Goal: Transaction & Acquisition: Purchase product/service

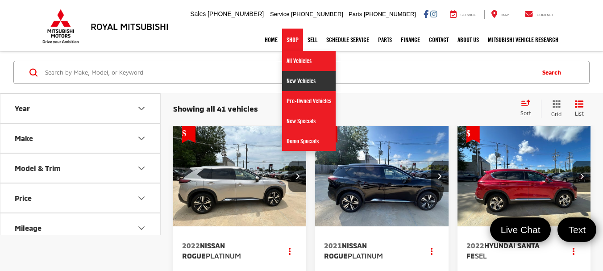
click at [295, 79] on link "New Vehicles" at bounding box center [309, 81] width 54 height 20
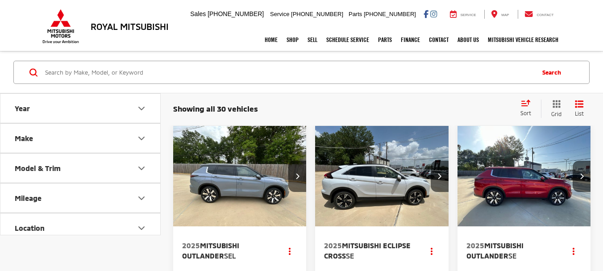
click at [143, 107] on icon "Year" at bounding box center [141, 108] width 11 height 11
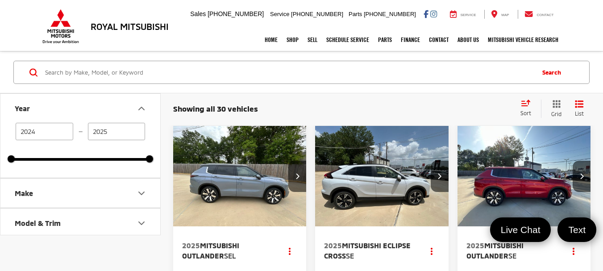
click at [142, 193] on icon "Make" at bounding box center [141, 193] width 11 height 11
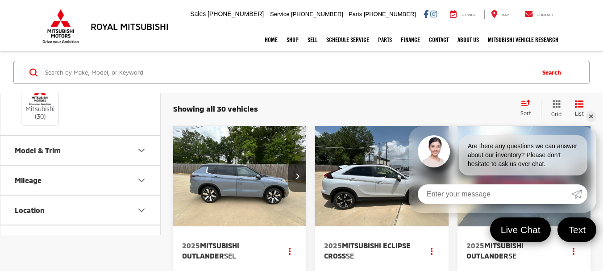
scroll to position [143, 0]
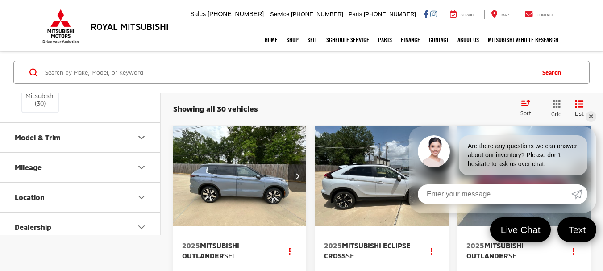
click at [142, 136] on icon "Model & Trim" at bounding box center [141, 137] width 11 height 11
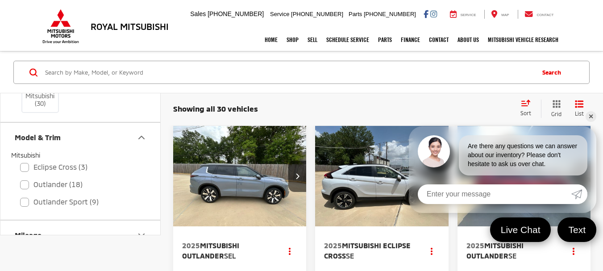
click at [142, 136] on icon "Model & Trim" at bounding box center [141, 137] width 11 height 11
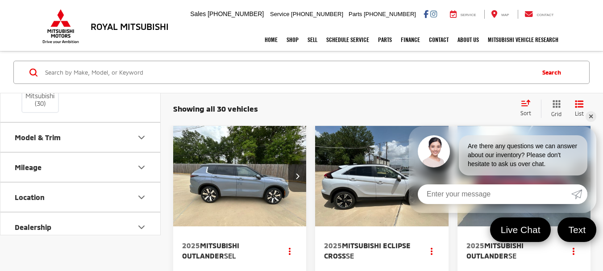
click at [142, 136] on icon "Model & Trim" at bounding box center [141, 137] width 11 height 11
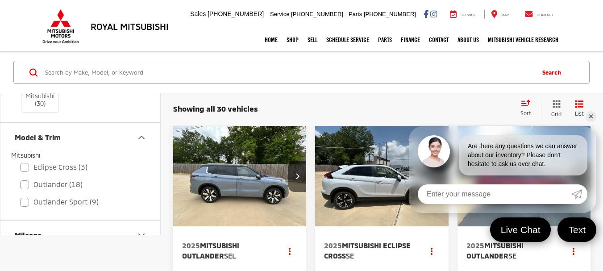
click at [141, 135] on icon "Model & Trim" at bounding box center [141, 137] width 11 height 11
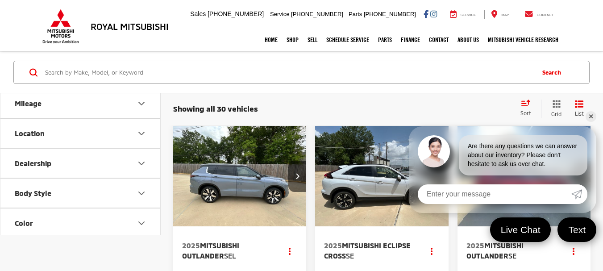
scroll to position [214, 0]
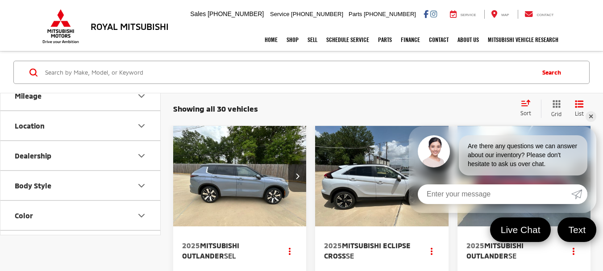
click at [141, 187] on icon "Body Style" at bounding box center [141, 185] width 11 height 11
click at [15, 206] on label "4D Sport Utility (30)" at bounding box center [45, 207] width 69 height 15
checkbox input "true"
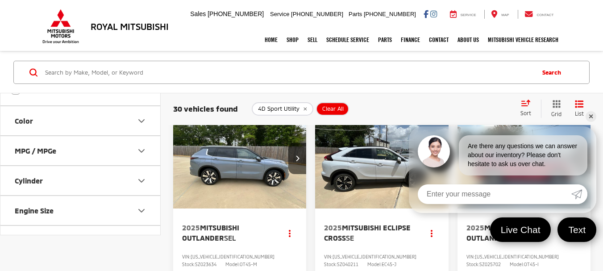
scroll to position [334, 0]
click at [139, 115] on icon "Color" at bounding box center [141, 118] width 11 height 11
click at [144, 149] on icon "Features" at bounding box center [141, 150] width 5 height 3
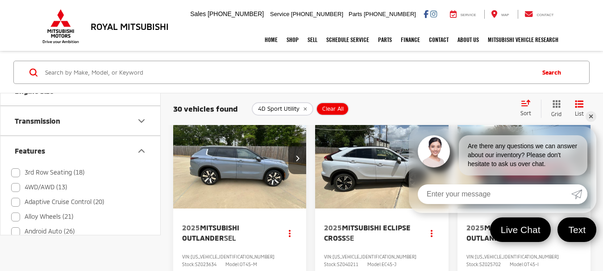
click at [16, 172] on label "3rd Row Seating (18)" at bounding box center [47, 172] width 73 height 15
checkbox input "true"
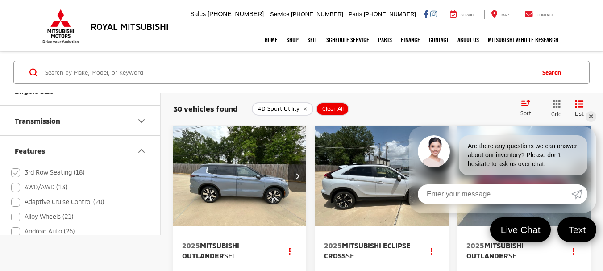
type input "2025"
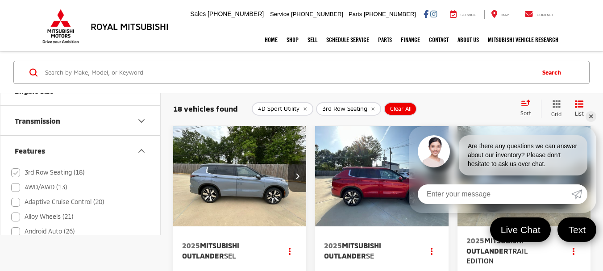
click at [15, 200] on label "Adaptive Cruise Control (20)" at bounding box center [57, 202] width 93 height 15
checkbox input "true"
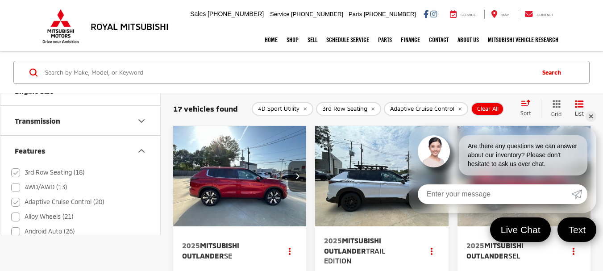
click at [17, 216] on label "Alloy Wheels (21)" at bounding box center [42, 216] width 62 height 15
checkbox input "true"
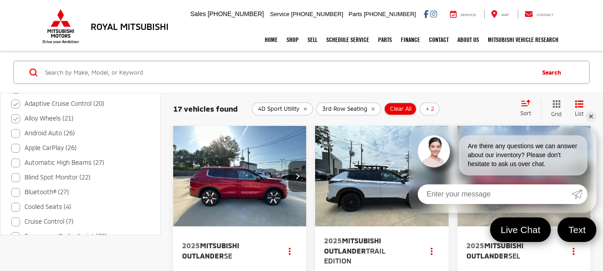
scroll to position [684, 0]
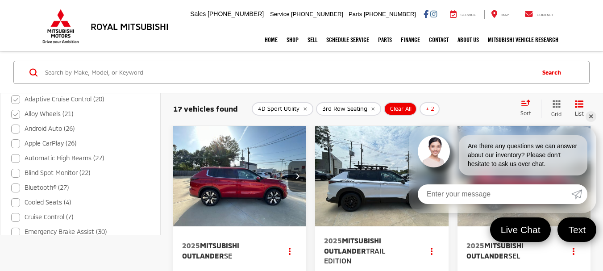
click at [16, 126] on label "Android Auto (26)" at bounding box center [42, 128] width 63 height 15
checkbox input "true"
click at [15, 156] on label "Automatic High Beams (27)" at bounding box center [57, 158] width 93 height 15
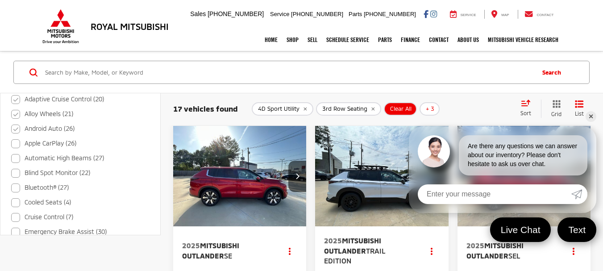
checkbox input "true"
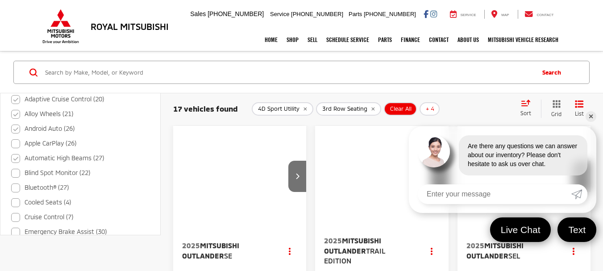
click at [15, 174] on label "Blind Spot Monitor (22)" at bounding box center [50, 173] width 79 height 15
checkbox input "true"
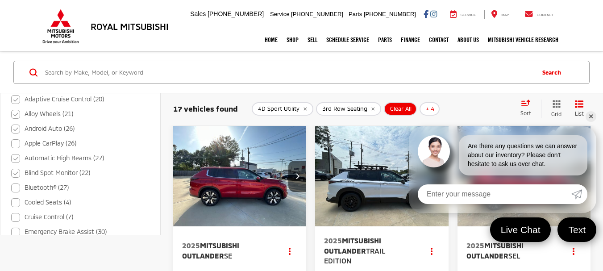
click at [15, 189] on label "Bluetooth® (27)" at bounding box center [40, 187] width 58 height 15
checkbox input "true"
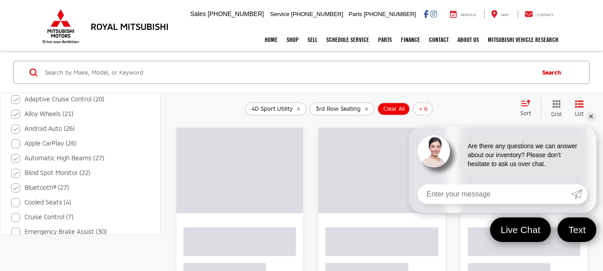
click at [16, 201] on label "Cooled Seats (4)" at bounding box center [41, 202] width 60 height 15
checkbox input "true"
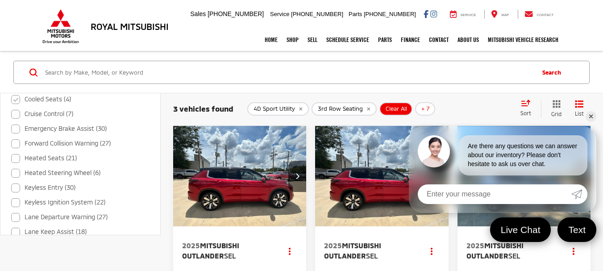
scroll to position [738, 0]
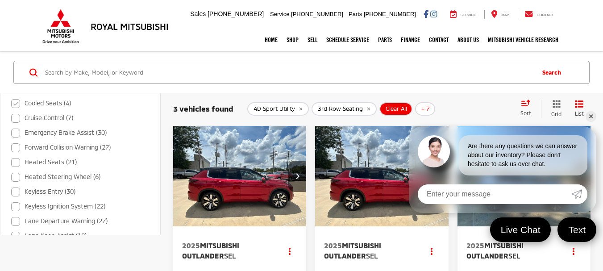
click at [13, 146] on label "Forward Collision Warning (27)" at bounding box center [61, 147] width 100 height 15
checkbox input "true"
click at [17, 161] on label "Heated Seats (21)" at bounding box center [44, 162] width 66 height 15
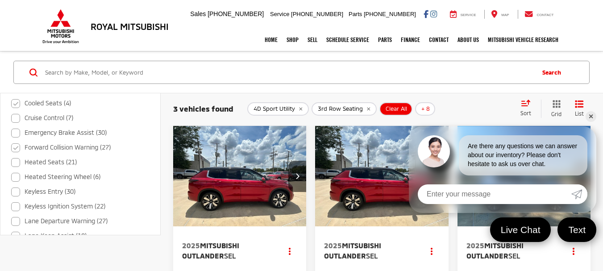
checkbox input "true"
click at [17, 190] on label "Keyless Entry (30)" at bounding box center [43, 191] width 64 height 15
checkbox input "true"
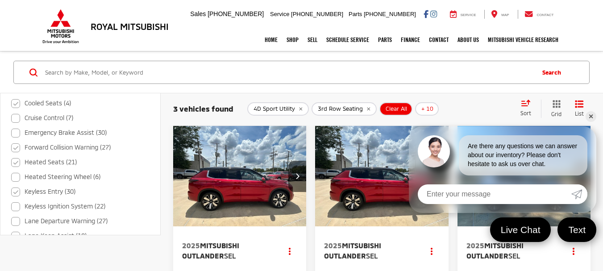
click at [17, 205] on label "Keyless Ignition System (22)" at bounding box center [58, 206] width 94 height 15
checkbox input "true"
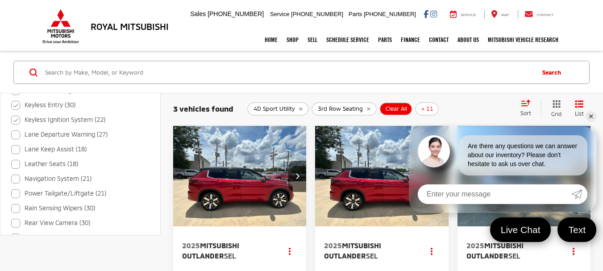
scroll to position [833, 0]
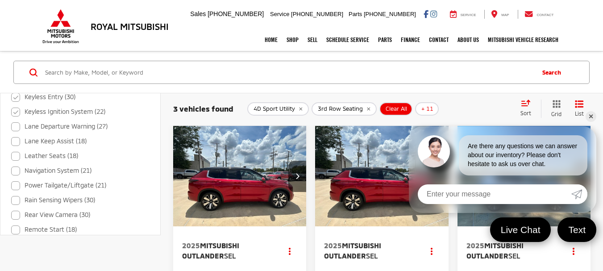
click at [14, 124] on label "Lane Departure Warning (27)" at bounding box center [59, 126] width 96 height 15
checkbox input "true"
click at [15, 143] on label "Lane Keep Assist (18)" at bounding box center [48, 141] width 75 height 15
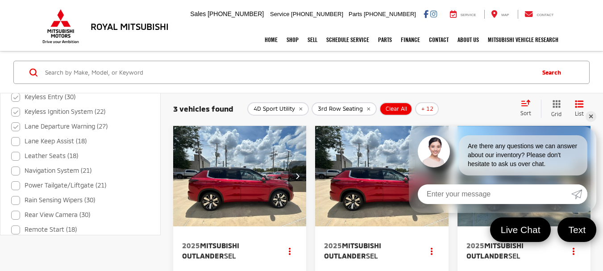
checkbox input "true"
click at [14, 169] on label "Navigation System (21)" at bounding box center [51, 170] width 80 height 15
checkbox input "true"
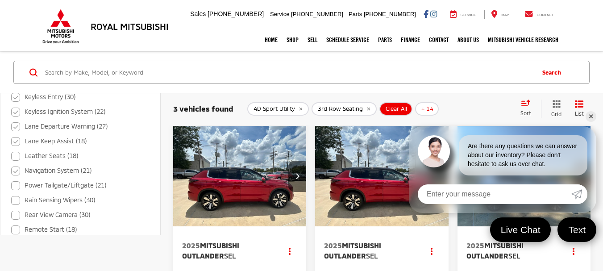
click at [16, 182] on label "Power Tailgate/Liftgate (21)" at bounding box center [58, 185] width 95 height 15
checkbox input "true"
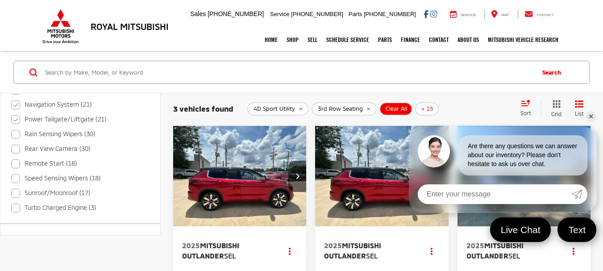
scroll to position [907, 0]
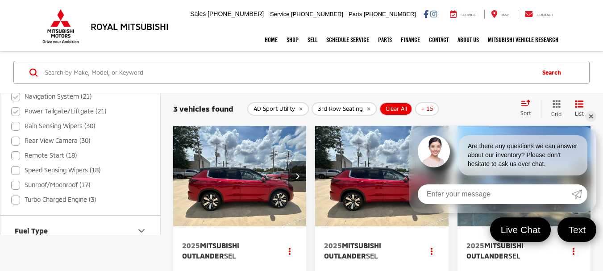
click at [16, 139] on label "Rear View Camera (30)" at bounding box center [50, 140] width 79 height 15
checkbox input "true"
click at [15, 157] on label "Remote Start (18)" at bounding box center [44, 155] width 66 height 15
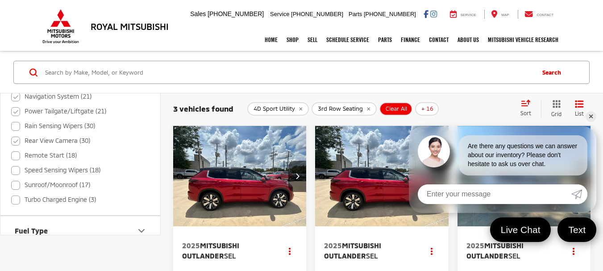
checkbox input "true"
click at [17, 184] on label "Sunroof/Moonroof (17)" at bounding box center [50, 185] width 79 height 15
checkbox input "true"
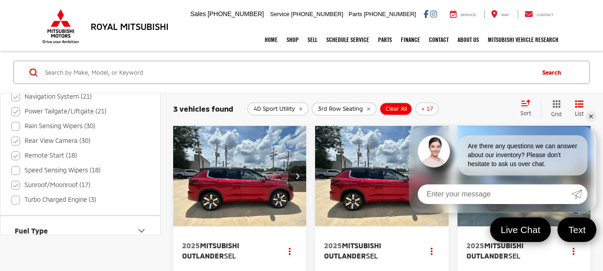
click at [15, 170] on label "Speed Sensing Wipers (18)" at bounding box center [55, 170] width 89 height 15
checkbox input "true"
click at [17, 123] on label "Rain Sensing Wipers (30)" at bounding box center [53, 126] width 84 height 15
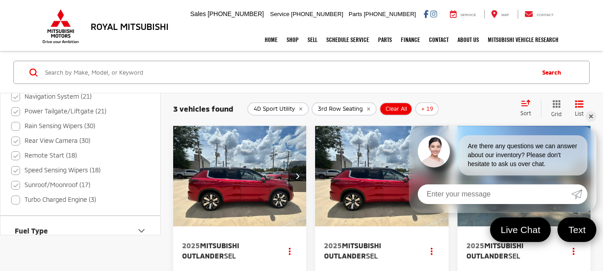
checkbox input "true"
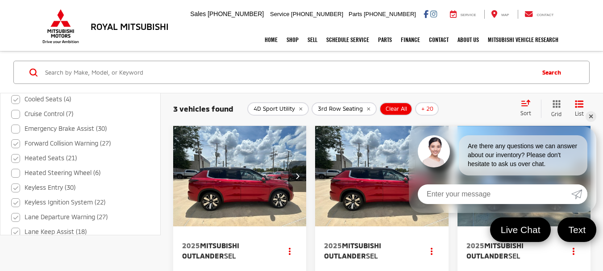
scroll to position [734, 0]
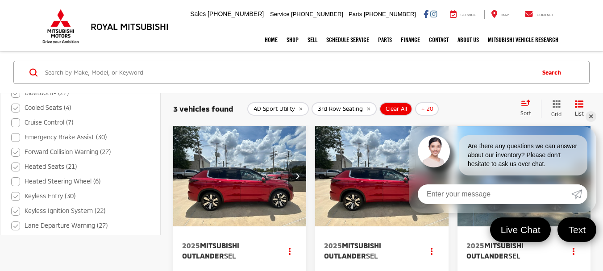
click at [15, 122] on label "Cruise Control (7)" at bounding box center [42, 122] width 62 height 15
checkbox input "true"
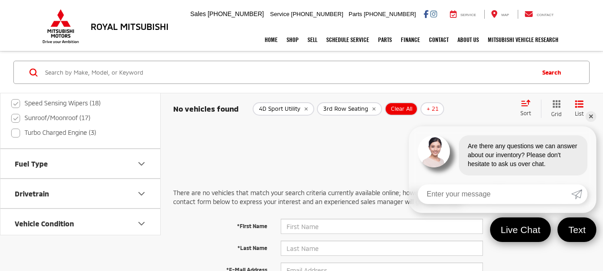
scroll to position [717, 0]
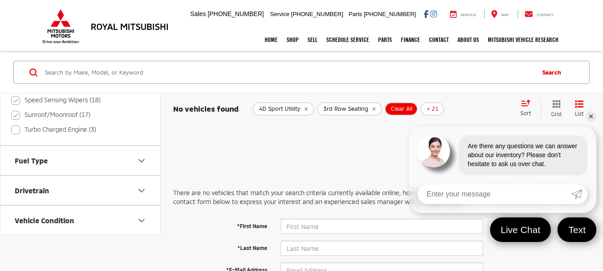
click at [15, 129] on label "Turbo Charged Engine (3)" at bounding box center [53, 129] width 85 height 15
checkbox input "true"
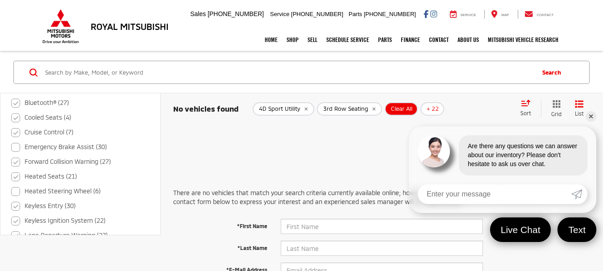
scroll to position [461, 0]
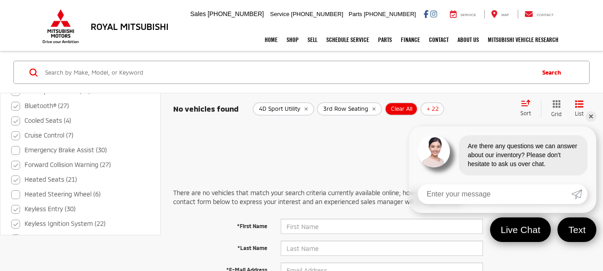
click at [15, 133] on label "Cruise Control (7)" at bounding box center [42, 135] width 62 height 15
checkbox input "false"
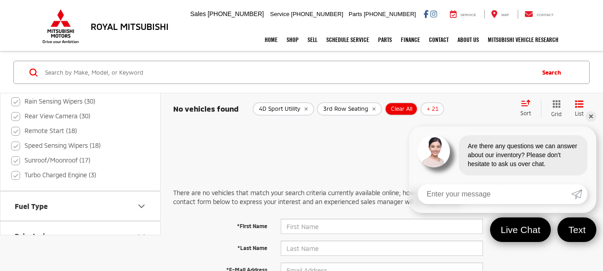
scroll to position [675, 0]
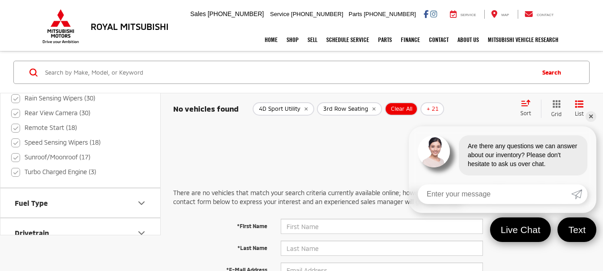
click at [17, 170] on label "Turbo Charged Engine (3)" at bounding box center [53, 172] width 85 height 15
checkbox input "false"
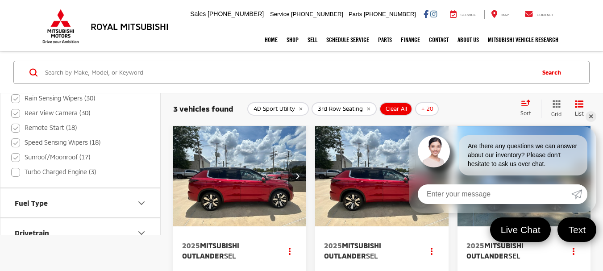
click at [592, 118] on link "✕" at bounding box center [590, 116] width 11 height 11
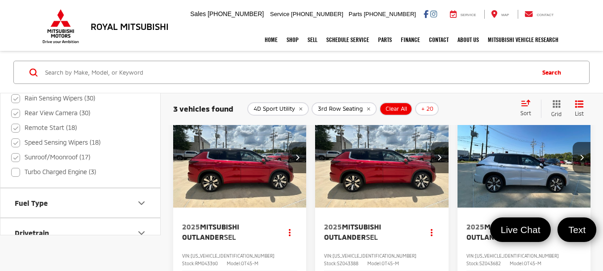
scroll to position [18, 0]
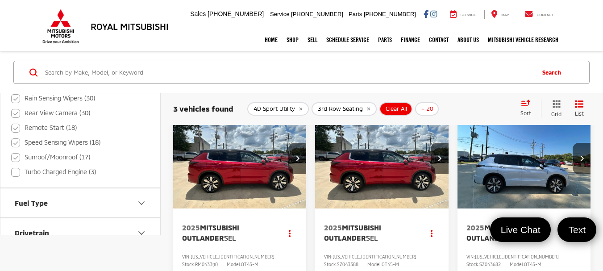
click at [359, 166] on img "2025 Mitsubishi Outlander SEL 0" at bounding box center [382, 158] width 134 height 101
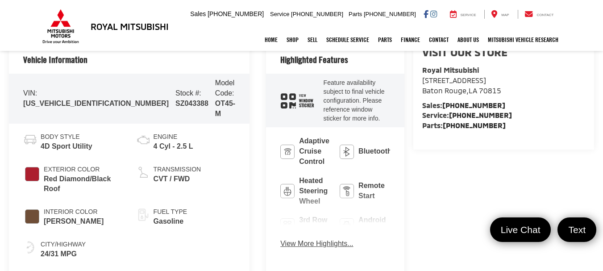
scroll to position [357, 0]
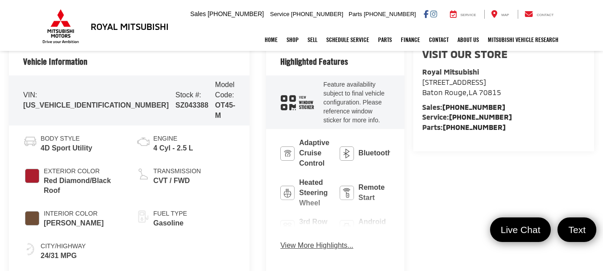
click at [280, 240] on button "View More Highlights..." at bounding box center [316, 245] width 73 height 10
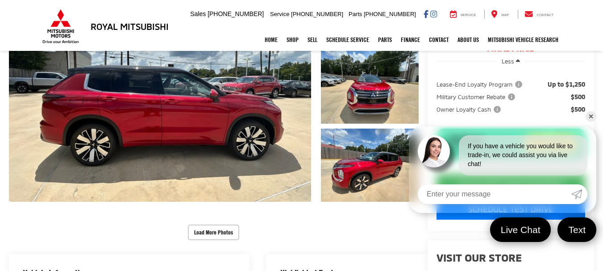
scroll to position [151, 0]
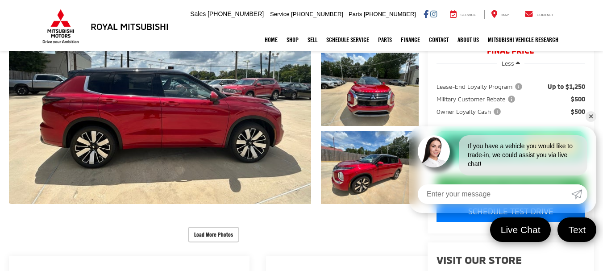
click at [591, 118] on link "✕" at bounding box center [590, 116] width 11 height 11
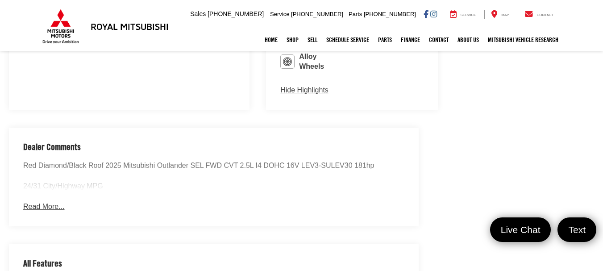
scroll to position [847, 0]
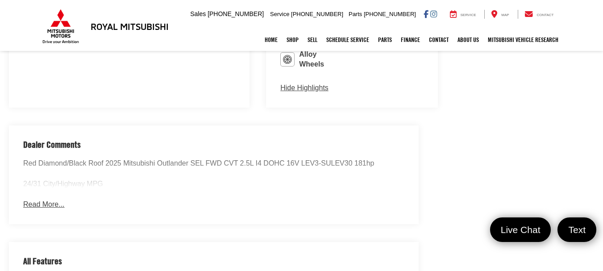
click at [38, 199] on button "Read More..." at bounding box center [43, 204] width 41 height 10
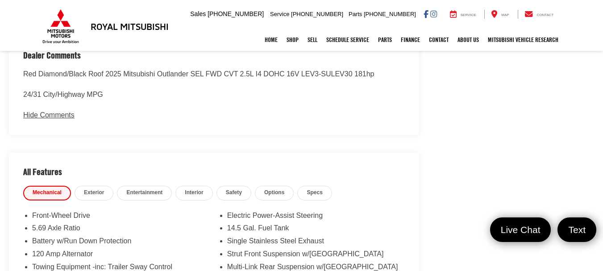
scroll to position [918, 0]
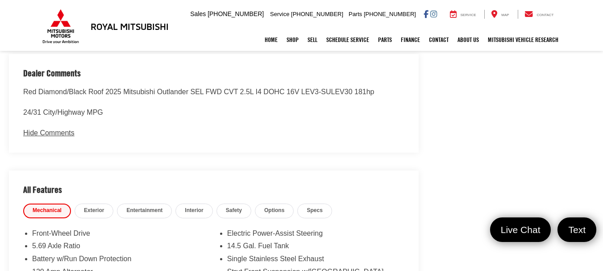
click at [89, 207] on span "Exterior" at bounding box center [94, 211] width 20 height 8
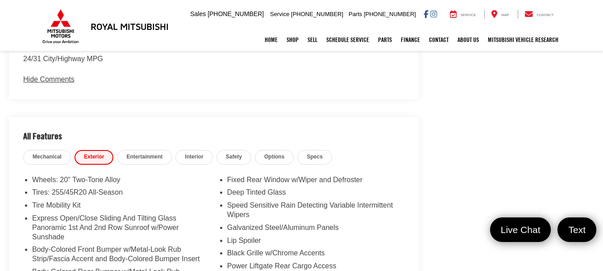
scroll to position [936, 0]
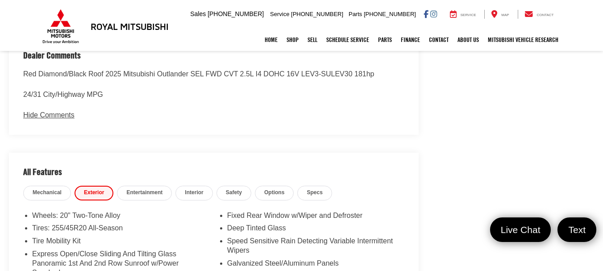
click at [142, 189] on span "Entertainment" at bounding box center [144, 193] width 36 height 8
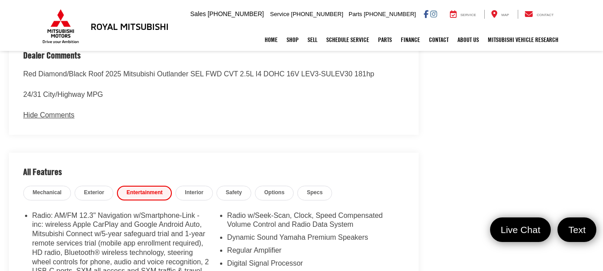
click at [196, 189] on span "Interior" at bounding box center [194, 193] width 18 height 8
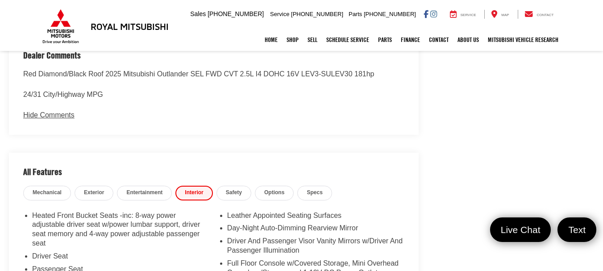
click at [231, 189] on span "Safety" at bounding box center [234, 193] width 16 height 8
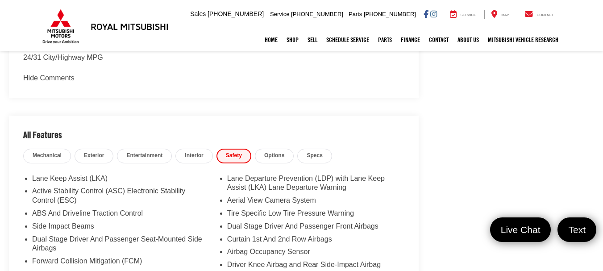
scroll to position [972, 0]
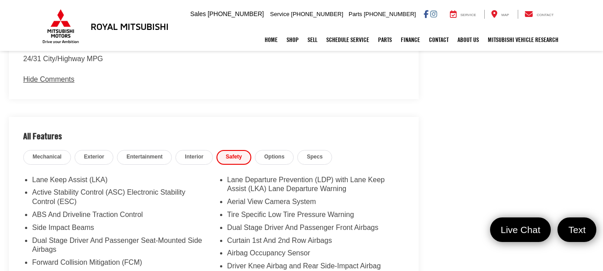
click at [279, 150] on link "Options" at bounding box center [274, 157] width 39 height 15
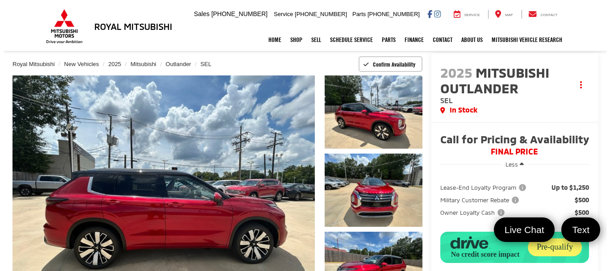
scroll to position [0, 0]
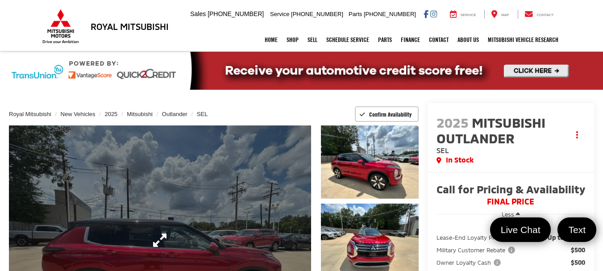
click at [177, 218] on link "Expand Photo 0" at bounding box center [160, 239] width 302 height 229
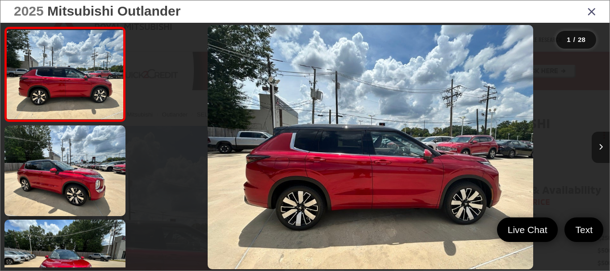
click at [601, 142] on button "Next image" at bounding box center [600, 147] width 18 height 31
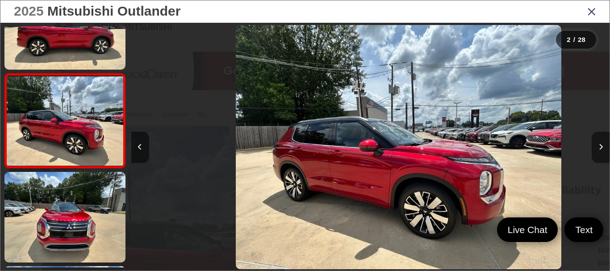
scroll to position [0, 478]
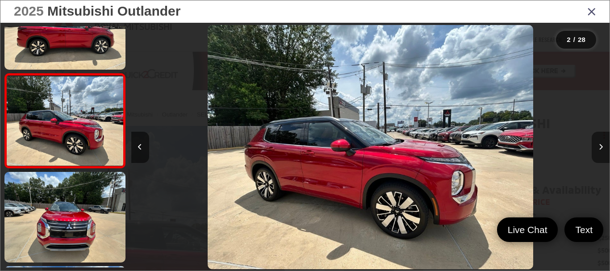
click at [601, 142] on button "Next image" at bounding box center [600, 147] width 18 height 31
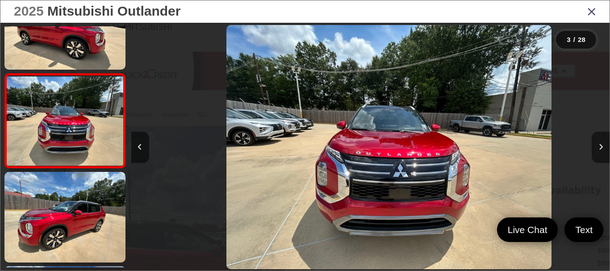
scroll to position [0, 956]
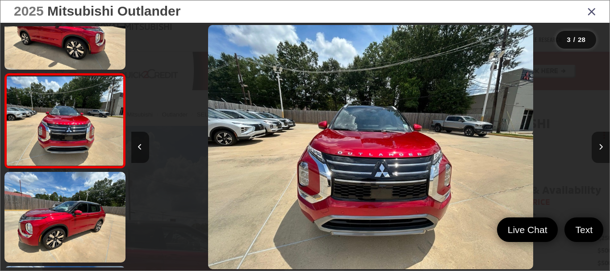
click at [601, 142] on button "Next image" at bounding box center [600, 147] width 18 height 31
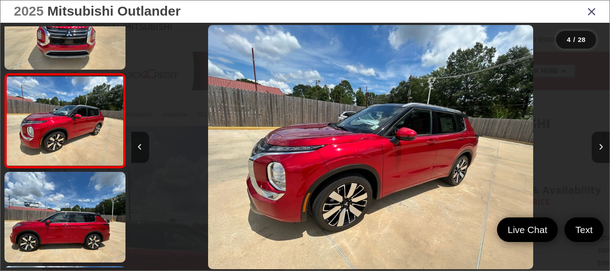
scroll to position [0, 1434]
click at [601, 142] on button "Next image" at bounding box center [600, 147] width 18 height 31
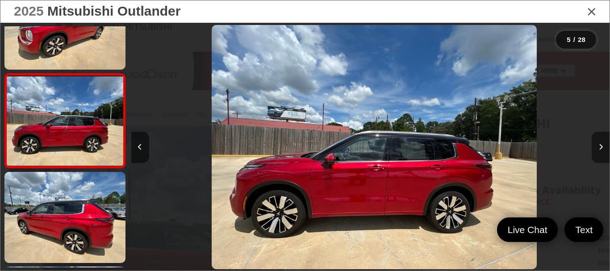
scroll to position [0, 1912]
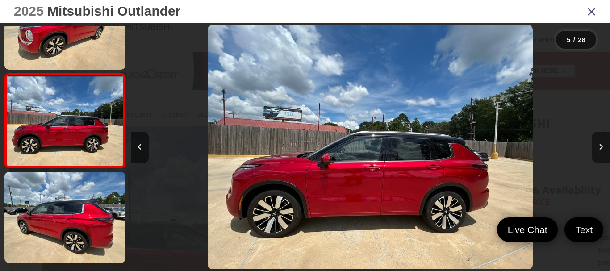
click at [601, 142] on button "Next image" at bounding box center [600, 147] width 18 height 31
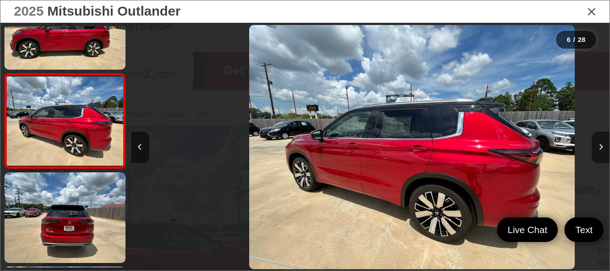
scroll to position [0, 2390]
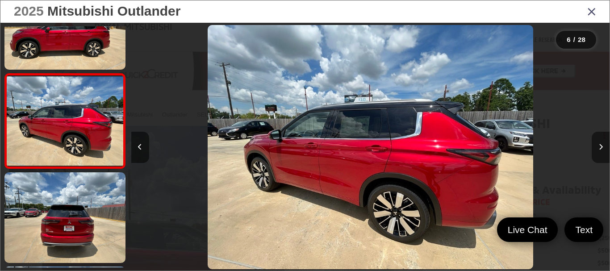
click at [601, 142] on button "Next image" at bounding box center [600, 147] width 18 height 31
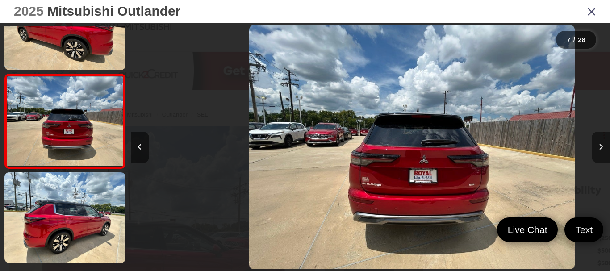
scroll to position [0, 2868]
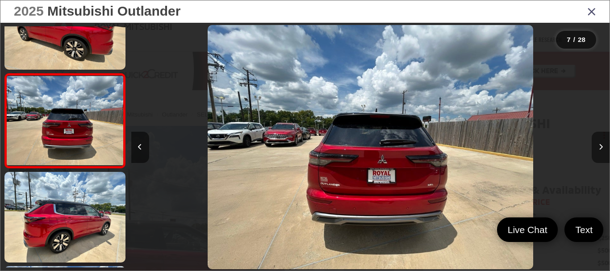
click at [601, 142] on button "Next image" at bounding box center [600, 147] width 18 height 31
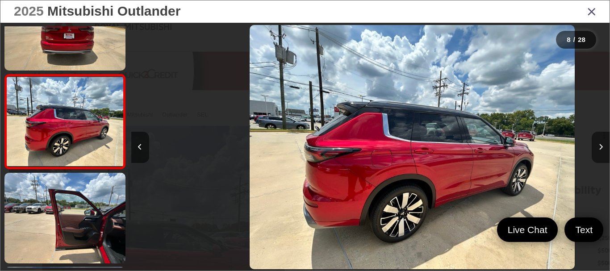
scroll to position [0, 0]
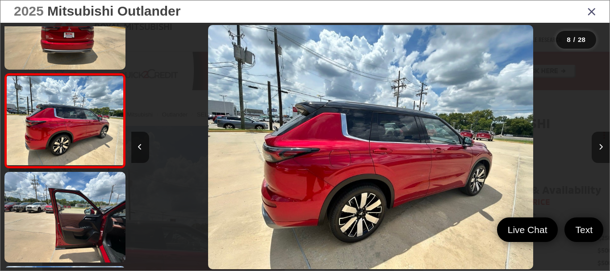
click at [601, 142] on button "Next image" at bounding box center [600, 147] width 18 height 31
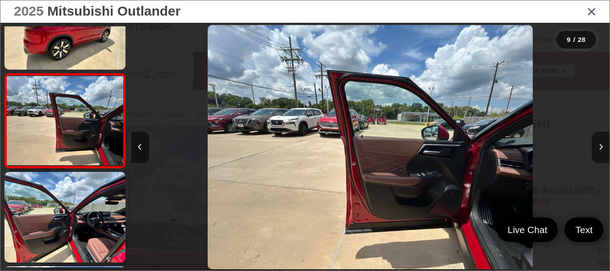
click at [601, 142] on button "Next image" at bounding box center [600, 147] width 18 height 31
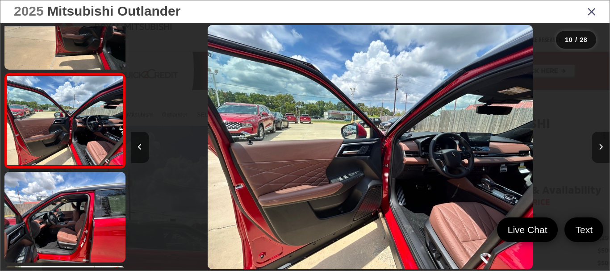
click at [601, 142] on button "Next image" at bounding box center [600, 147] width 18 height 31
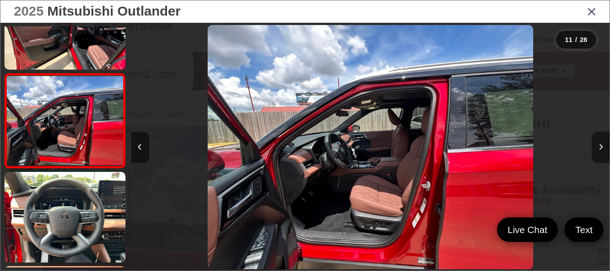
click at [601, 142] on button "Next image" at bounding box center [600, 147] width 18 height 31
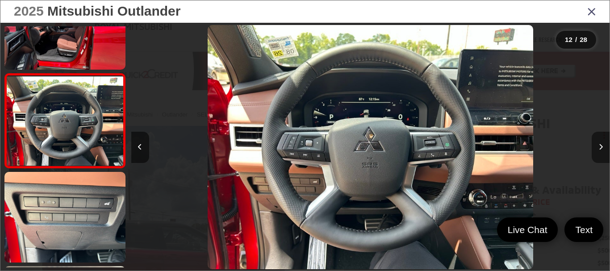
click at [601, 142] on button "Next image" at bounding box center [600, 147] width 18 height 31
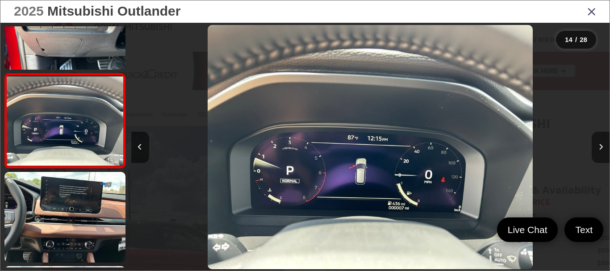
click at [599, 141] on button "Next image" at bounding box center [600, 147] width 18 height 31
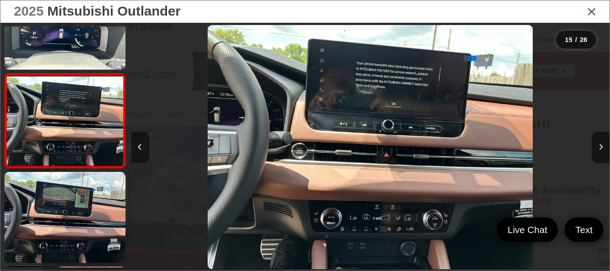
click at [137, 147] on button "Previous image" at bounding box center [140, 147] width 18 height 31
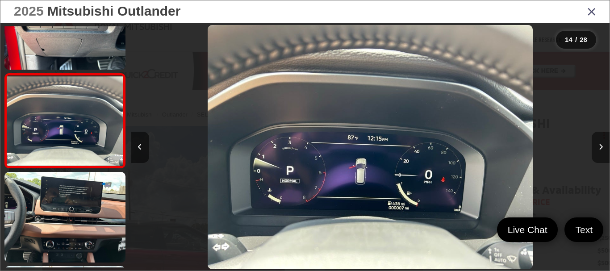
click at [597, 143] on button "Next image" at bounding box center [600, 147] width 18 height 31
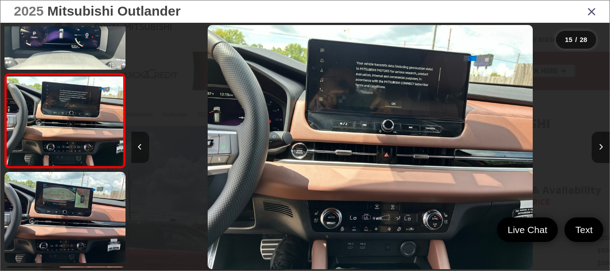
click at [141, 148] on icon "Previous image" at bounding box center [140, 147] width 4 height 6
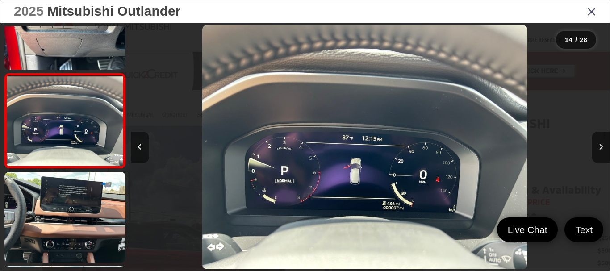
scroll to position [0, 6214]
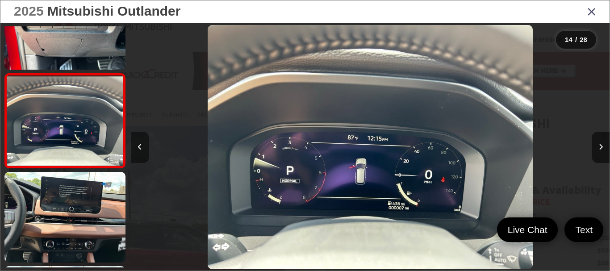
click at [141, 148] on icon "Previous image" at bounding box center [140, 147] width 4 height 6
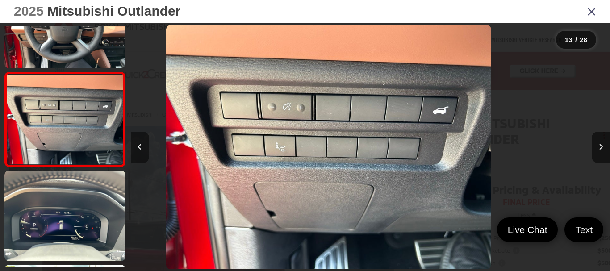
scroll to position [0, 5735]
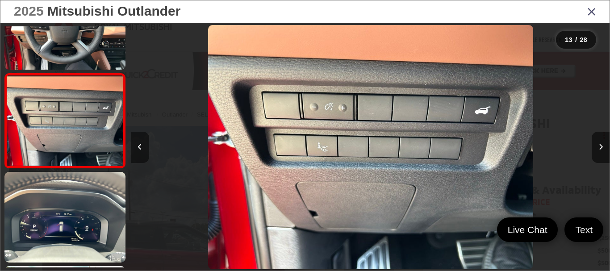
click at [141, 148] on icon "Previous image" at bounding box center [140, 147] width 4 height 6
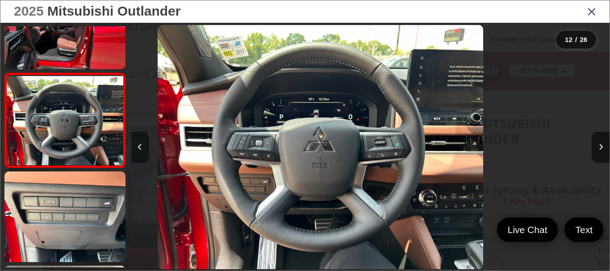
scroll to position [990, 0]
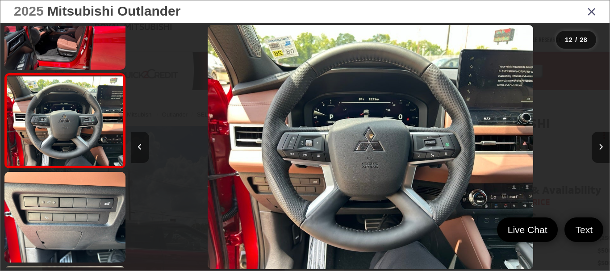
click at [141, 148] on icon "Previous image" at bounding box center [140, 147] width 4 height 6
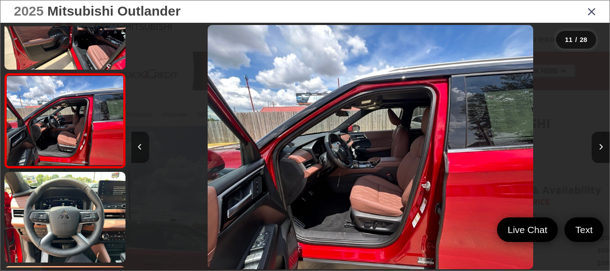
click at [141, 148] on icon "Previous image" at bounding box center [140, 147] width 4 height 6
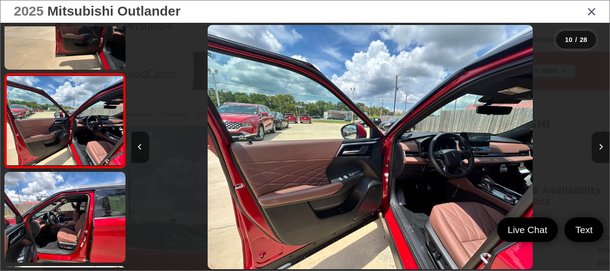
click at [601, 142] on button "Next image" at bounding box center [600, 147] width 18 height 31
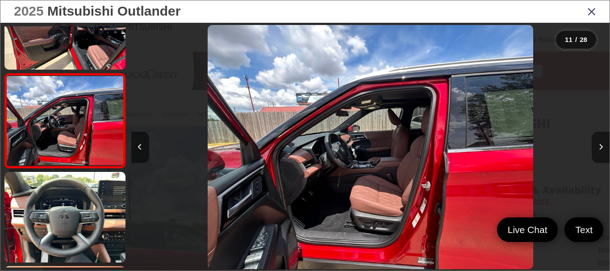
click at [601, 142] on button "Next image" at bounding box center [600, 147] width 18 height 31
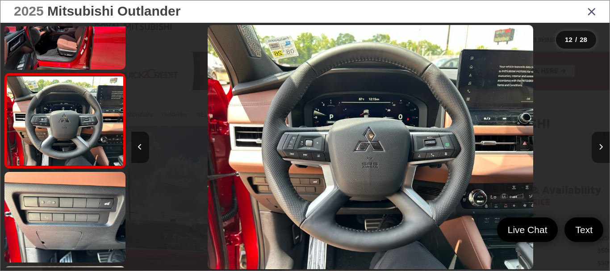
click at [601, 142] on button "Next image" at bounding box center [600, 147] width 18 height 31
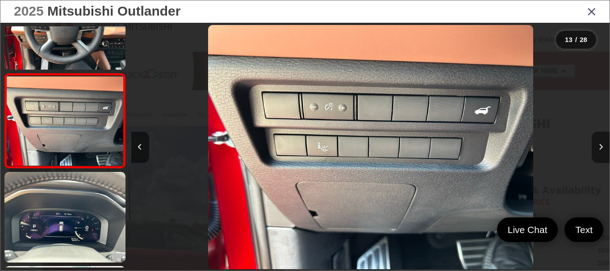
click at [600, 142] on button "Next image" at bounding box center [600, 147] width 18 height 31
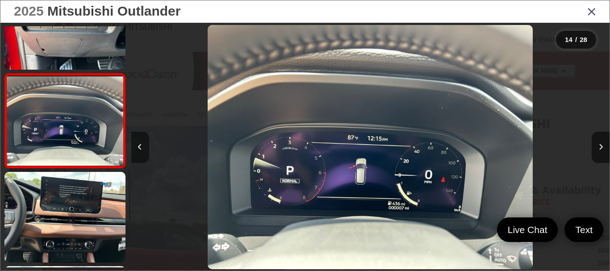
click at [139, 145] on icon "Previous image" at bounding box center [140, 147] width 4 height 6
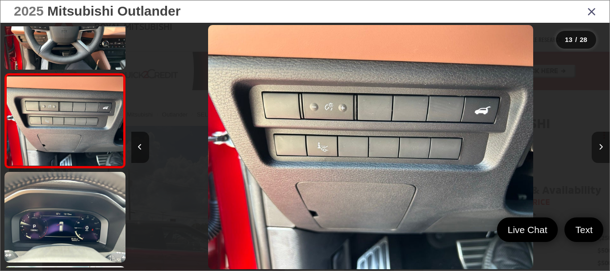
click at [601, 142] on button "Next image" at bounding box center [600, 147] width 18 height 31
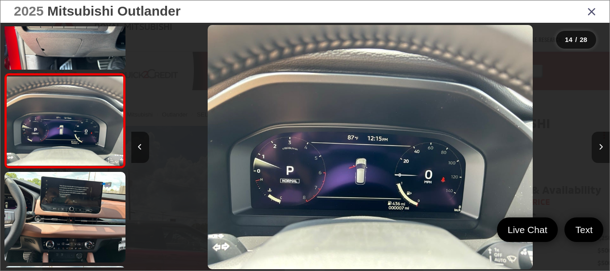
click at [601, 142] on button "Next image" at bounding box center [600, 147] width 18 height 31
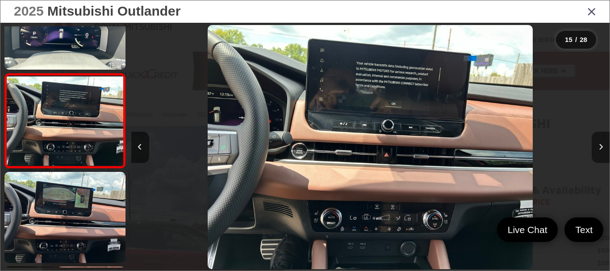
click at [601, 142] on button "Next image" at bounding box center [600, 147] width 18 height 31
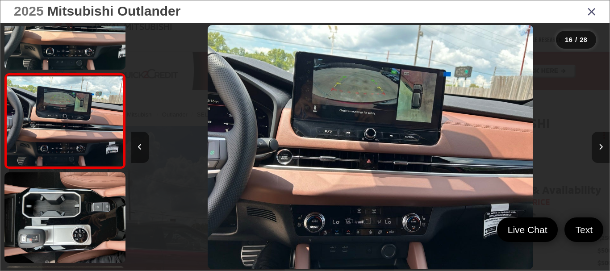
click at [602, 144] on button "Next image" at bounding box center [600, 147] width 18 height 31
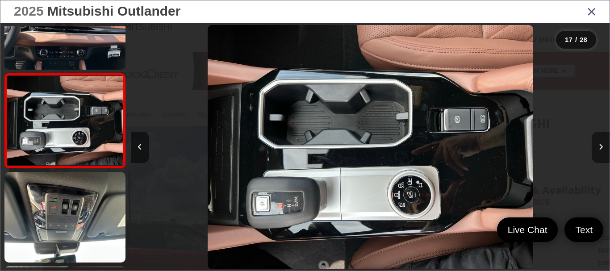
click at [602, 144] on button "Next image" at bounding box center [600, 147] width 18 height 31
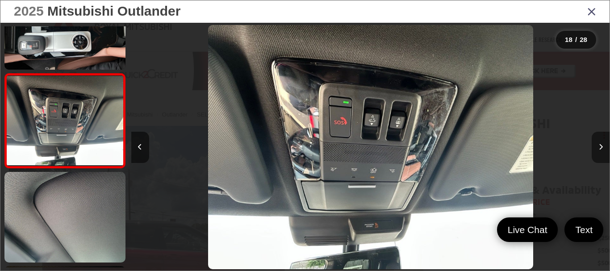
click at [602, 144] on button "Next image" at bounding box center [600, 147] width 18 height 31
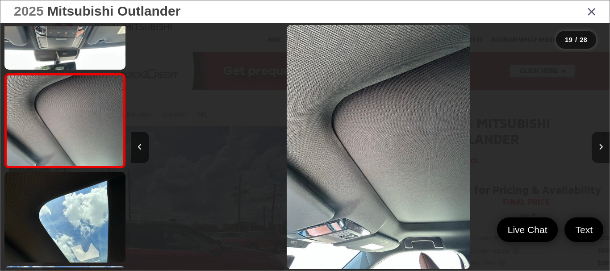
scroll to position [0, 8604]
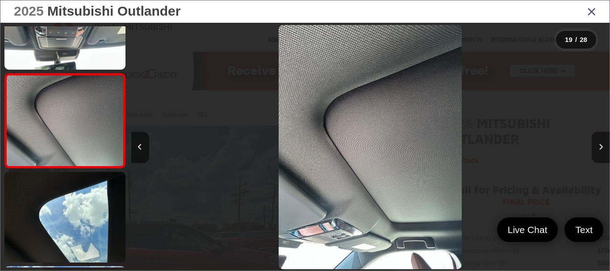
click at [602, 144] on button "Next image" at bounding box center [600, 147] width 18 height 31
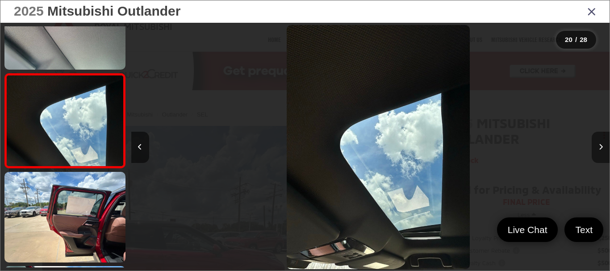
scroll to position [0, 9081]
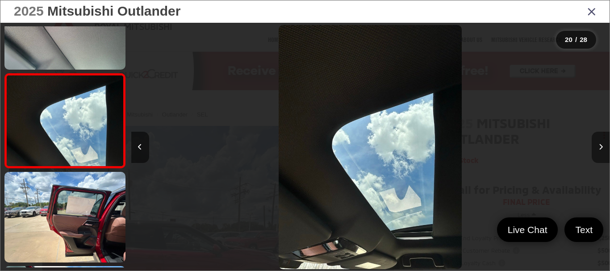
click at [602, 144] on button "Next image" at bounding box center [600, 147] width 18 height 31
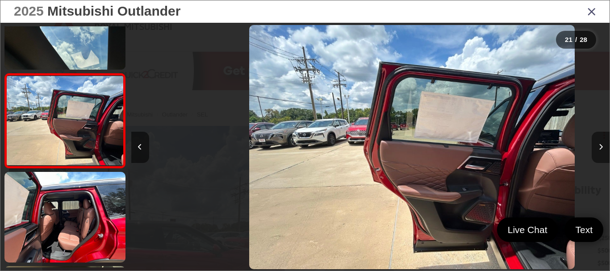
scroll to position [0, 9559]
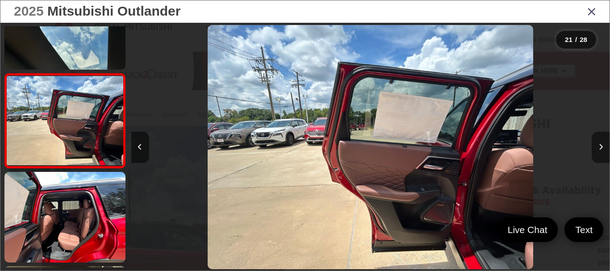
click at [602, 144] on button "Next image" at bounding box center [600, 147] width 18 height 31
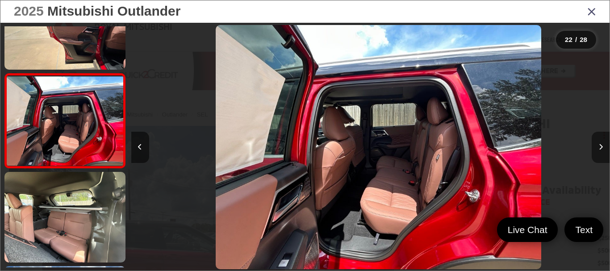
scroll to position [0, 10037]
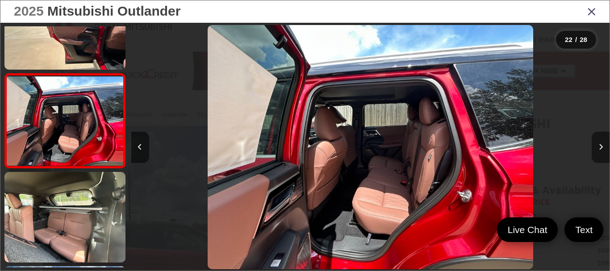
click at [602, 144] on button "Next image" at bounding box center [600, 147] width 18 height 31
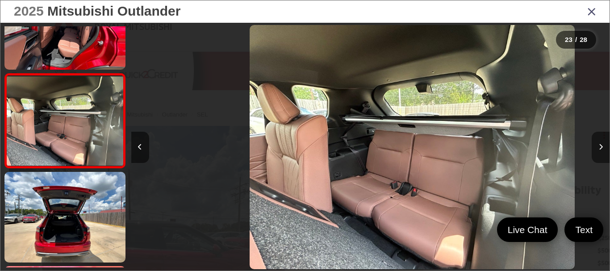
scroll to position [0, 10515]
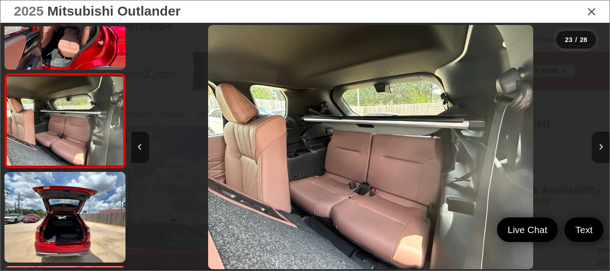
click at [602, 144] on button "Next image" at bounding box center [600, 147] width 18 height 31
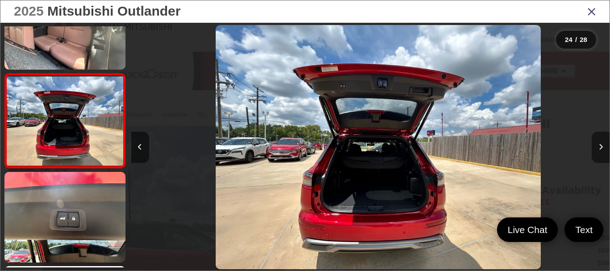
scroll to position [0, 10993]
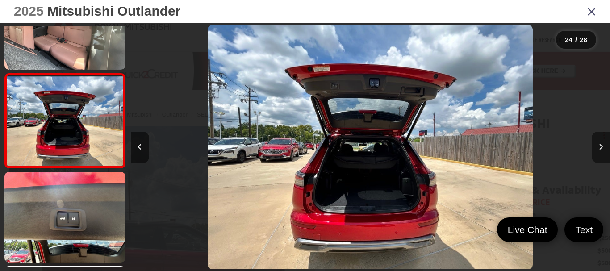
click at [602, 144] on button "Next image" at bounding box center [600, 147] width 18 height 31
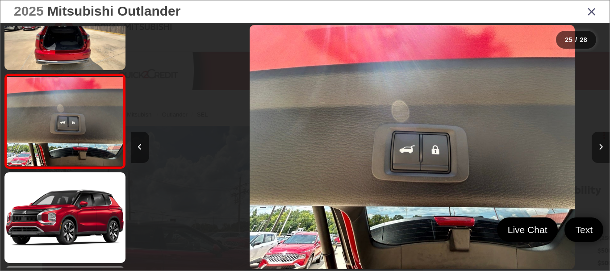
scroll to position [2214, 0]
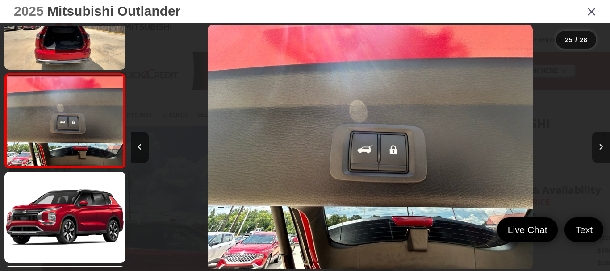
click at [602, 144] on button "Next image" at bounding box center [600, 147] width 18 height 31
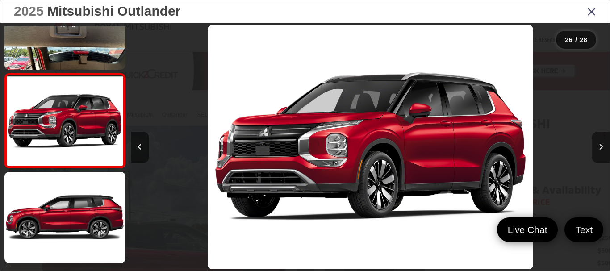
click at [602, 144] on button "Next image" at bounding box center [600, 147] width 18 height 31
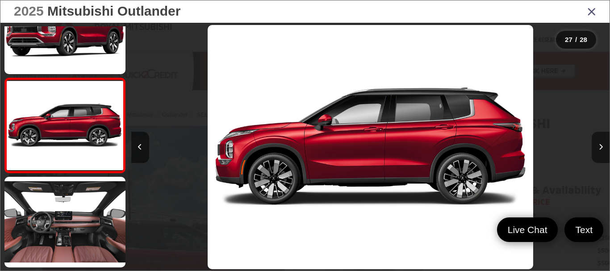
click at [602, 144] on button "Next image" at bounding box center [600, 147] width 18 height 31
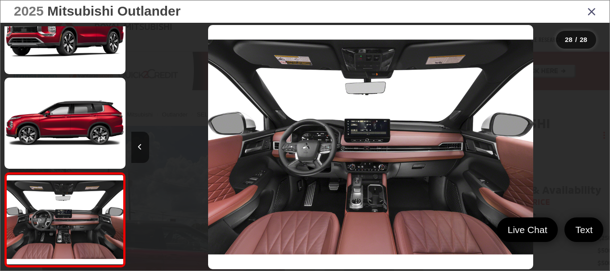
click at [602, 144] on div at bounding box center [549, 147] width 120 height 249
click at [591, 12] on icon "Close gallery" at bounding box center [591, 11] width 9 height 12
